Goal: Navigation & Orientation: Find specific page/section

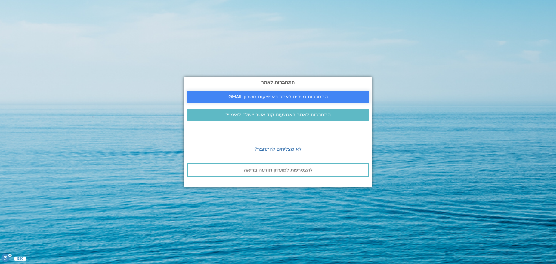
click at [277, 95] on span "התחברות מיידית לאתר באמצעות חשבון GMAIL" at bounding box center [277, 96] width 99 height 5
